Goal: Transaction & Acquisition: Download file/media

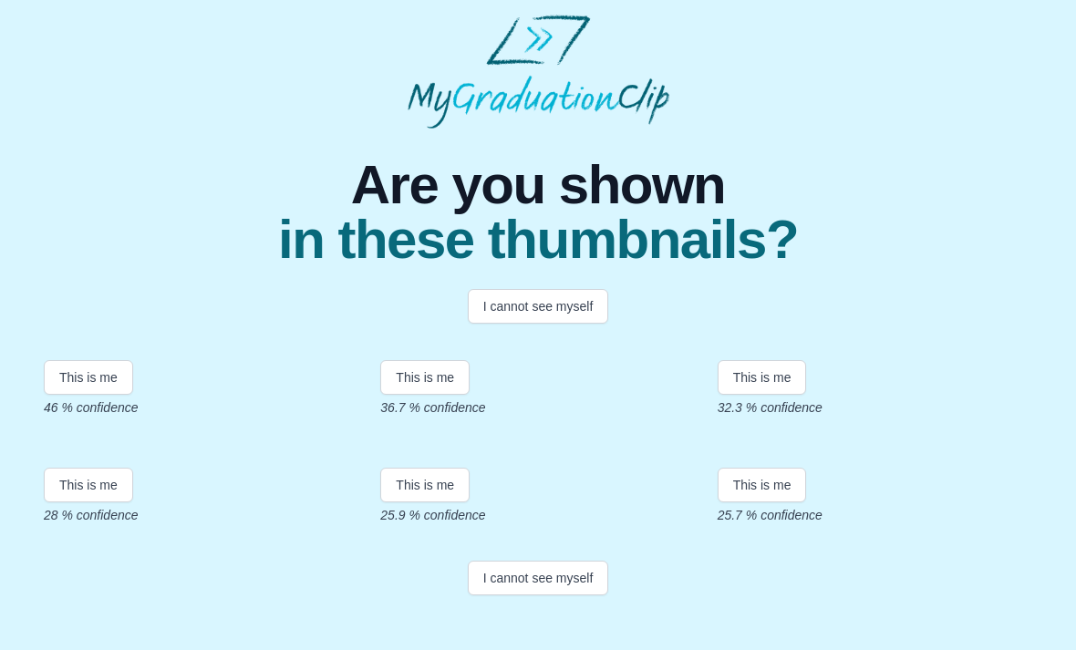
scroll to position [98, 0]
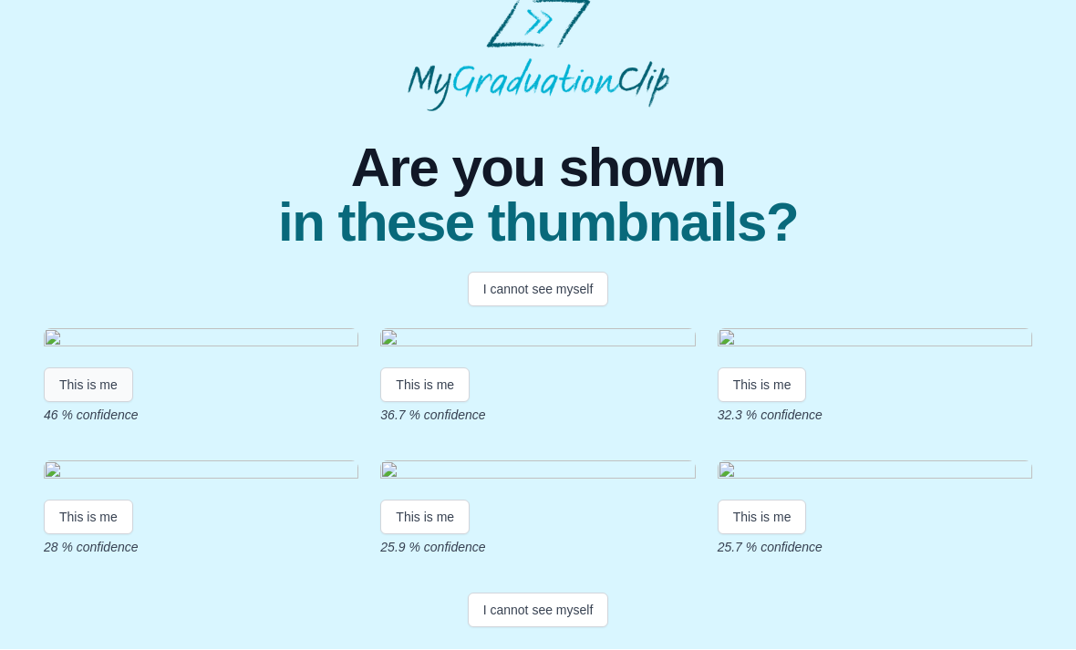
click at [82, 403] on button "This is me" at bounding box center [88, 385] width 89 height 35
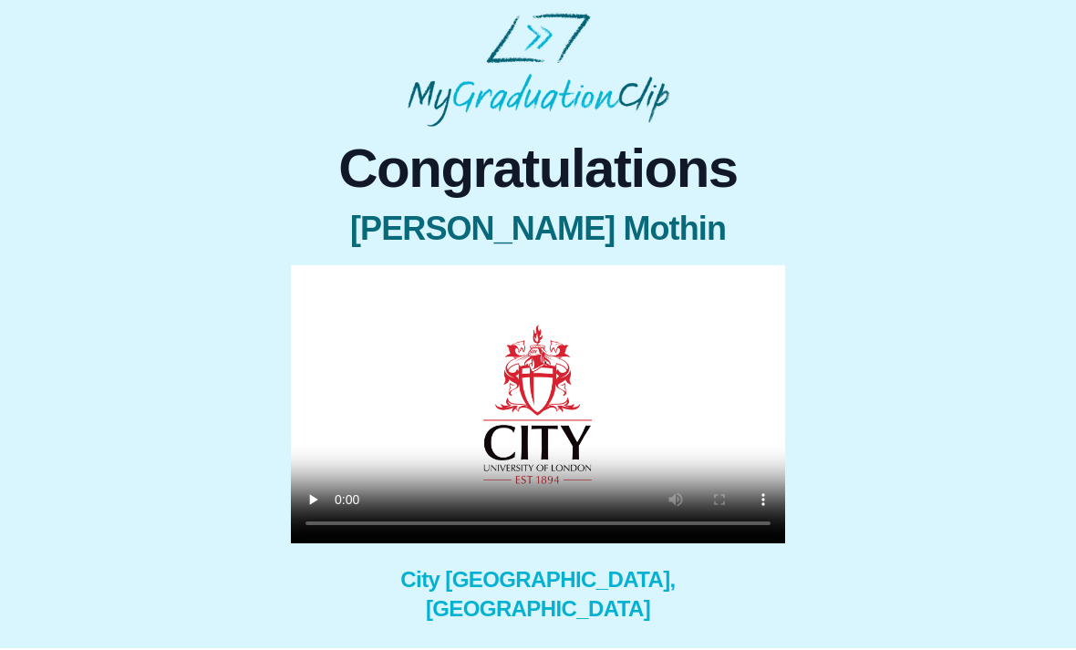
scroll to position [45, 0]
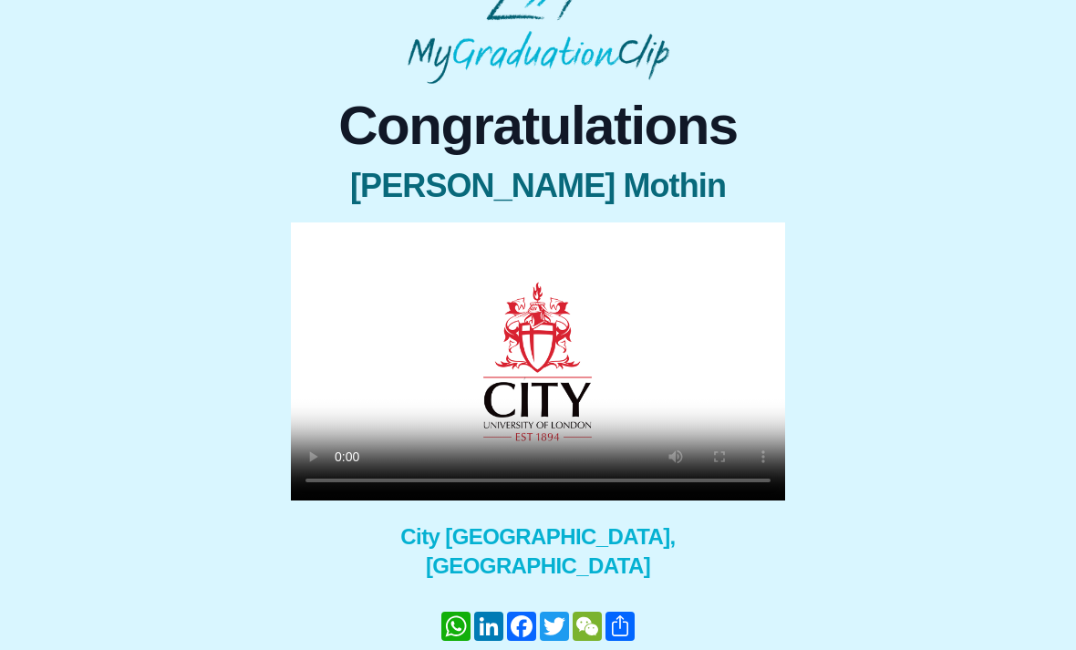
click at [771, 490] on video at bounding box center [538, 362] width 494 height 278
click at [530, 355] on video at bounding box center [538, 362] width 494 height 278
click at [538, 375] on video at bounding box center [538, 362] width 494 height 278
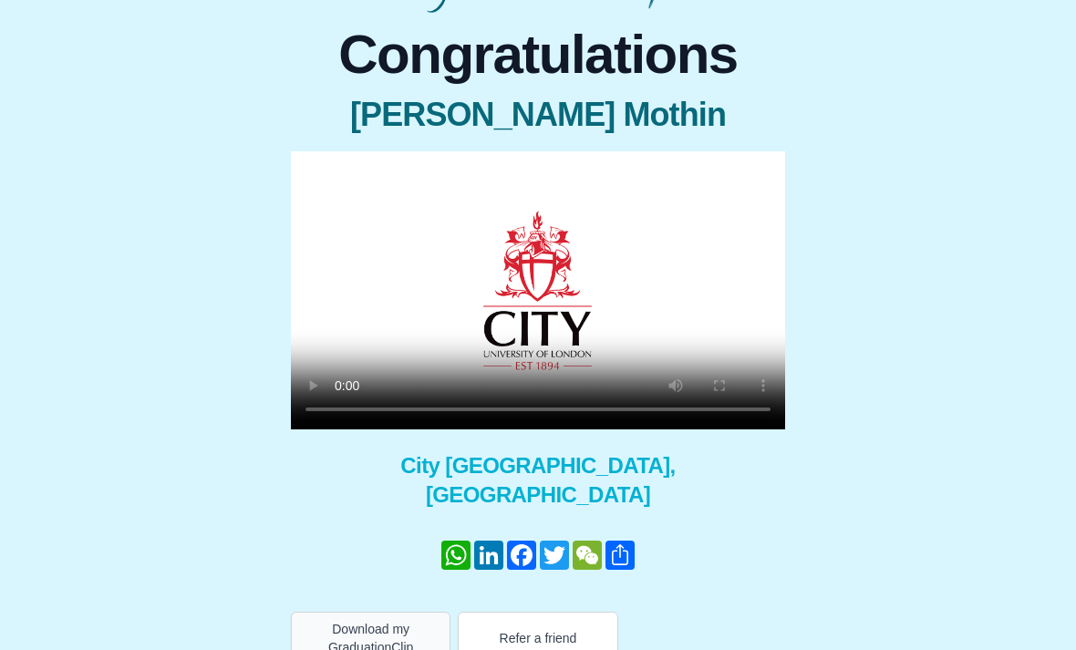
click at [391, 612] on button "Download my GraduationClip" at bounding box center [371, 638] width 160 height 53
